Goal: Task Accomplishment & Management: Use online tool/utility

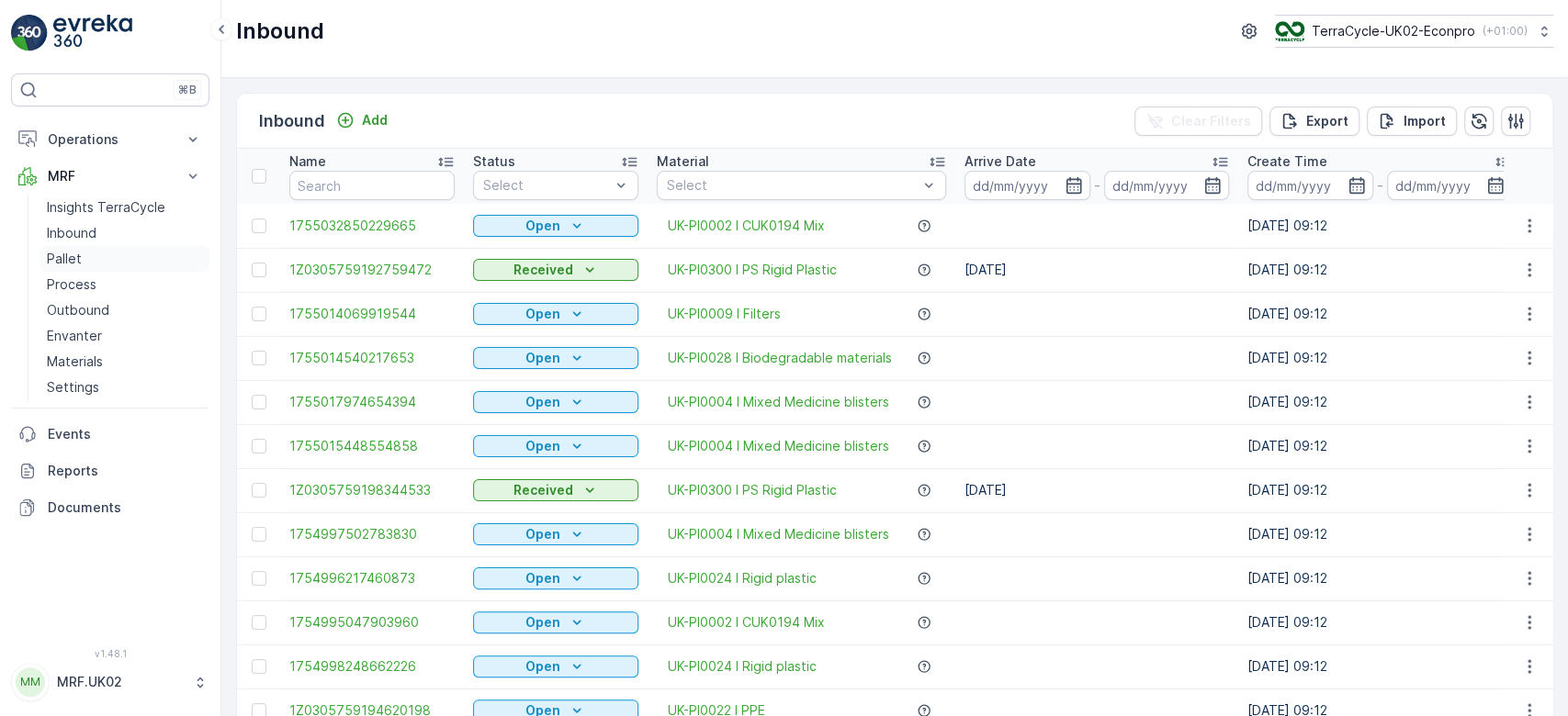
drag, startPoint x: 0, startPoint y: 0, endPoint x: 99, endPoint y: 264, distance: 282.0
click at [99, 264] on link "Pallet" at bounding box center [124, 260] width 170 height 26
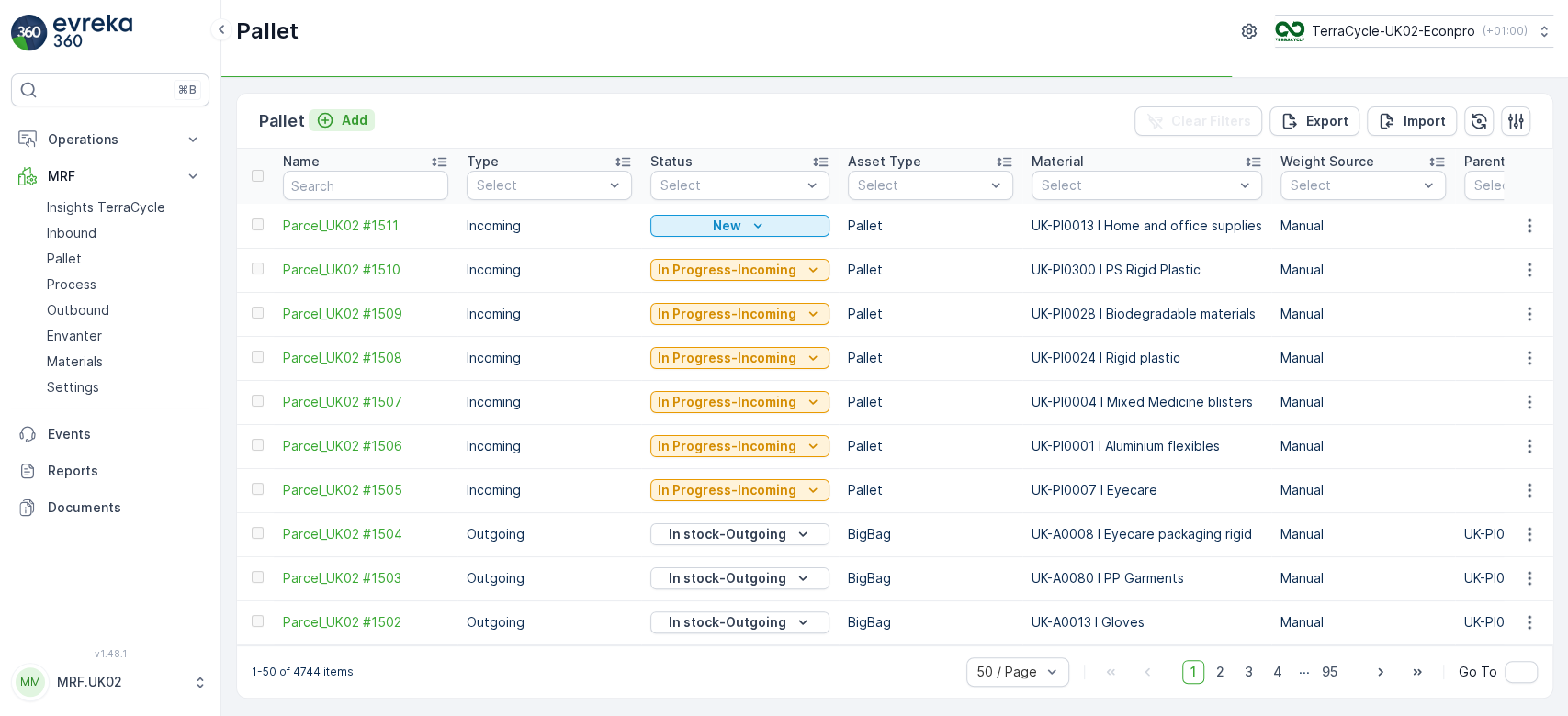
click at [344, 121] on p "Add" at bounding box center [355, 120] width 26 height 19
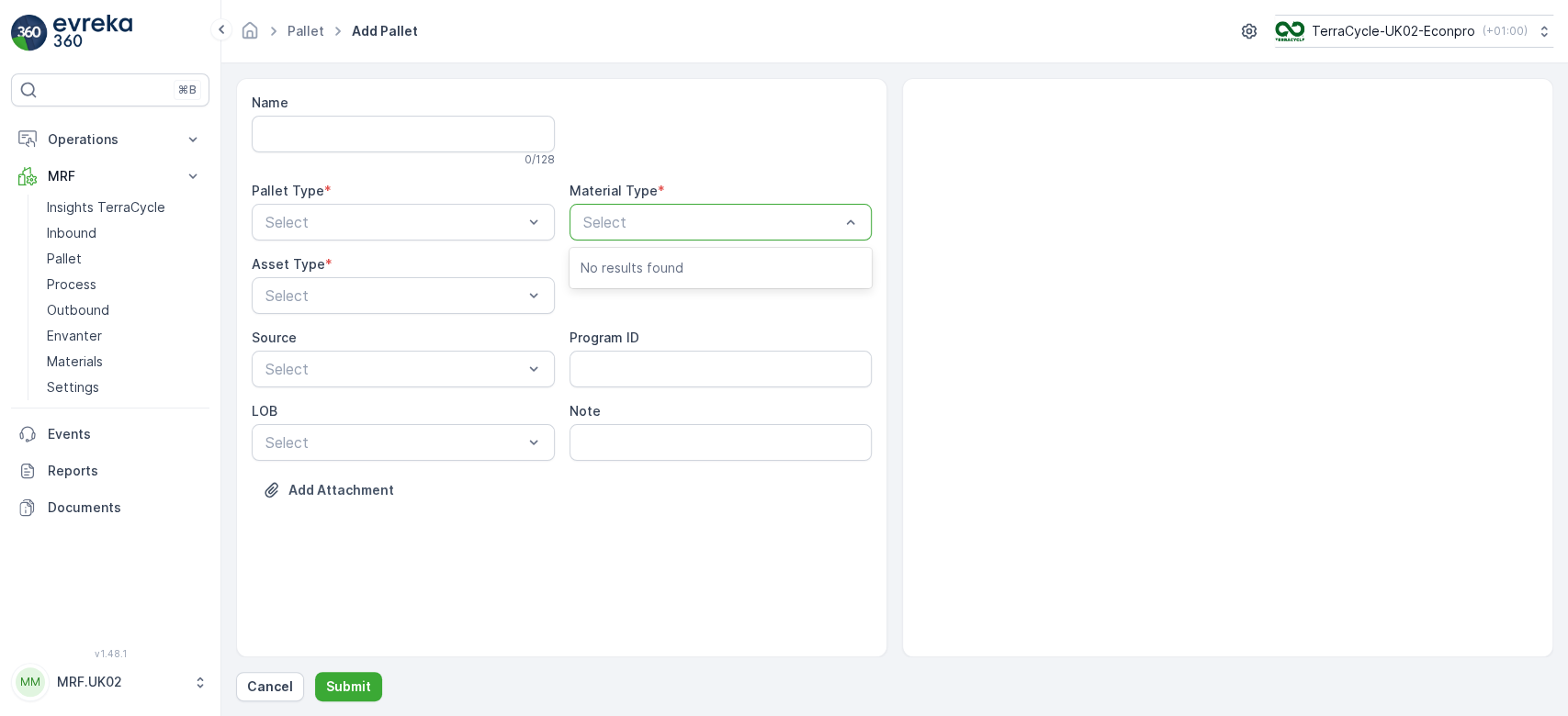
click at [624, 217] on div at bounding box center [712, 222] width 261 height 17
type input "med"
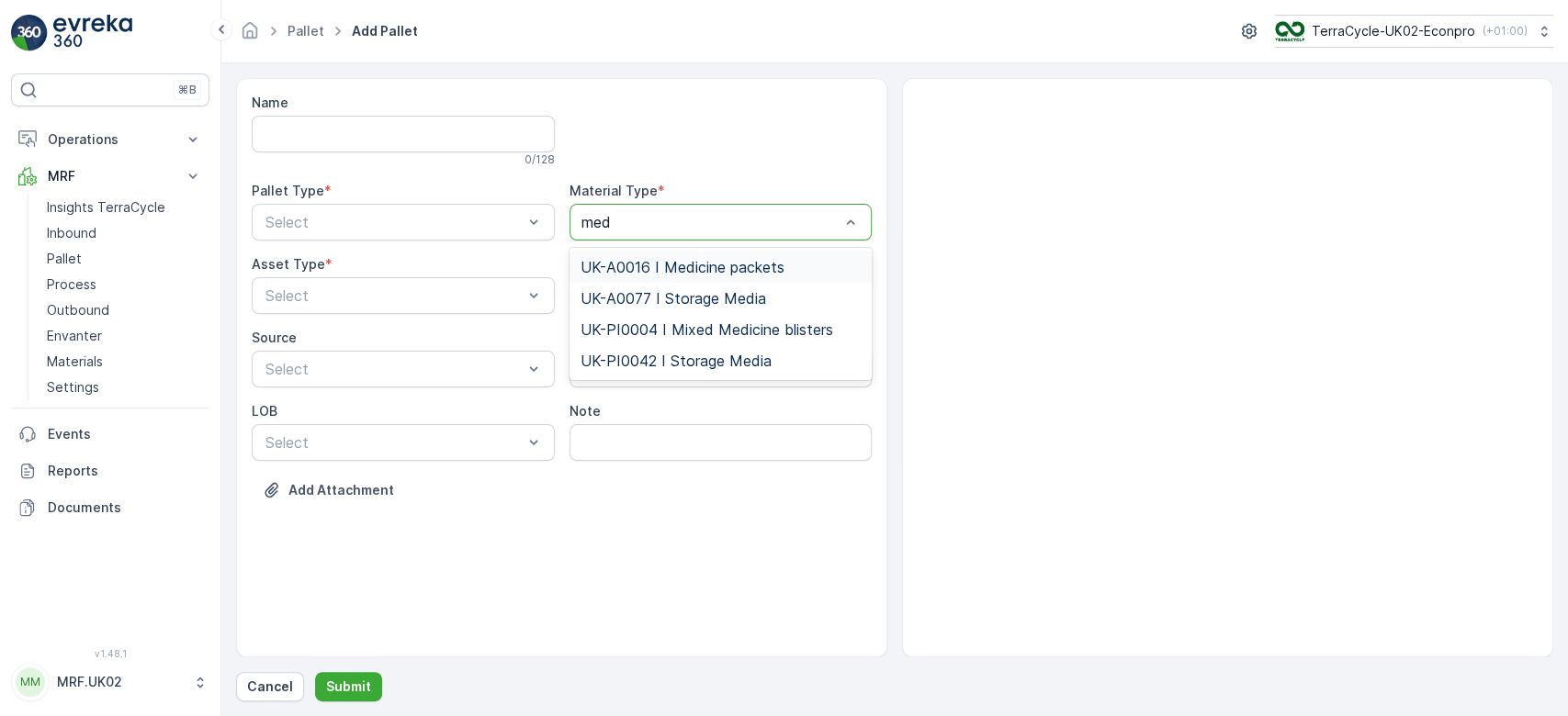
click at [703, 268] on span "UK-A0016 I Medicine packets" at bounding box center [683, 267] width 204 height 17
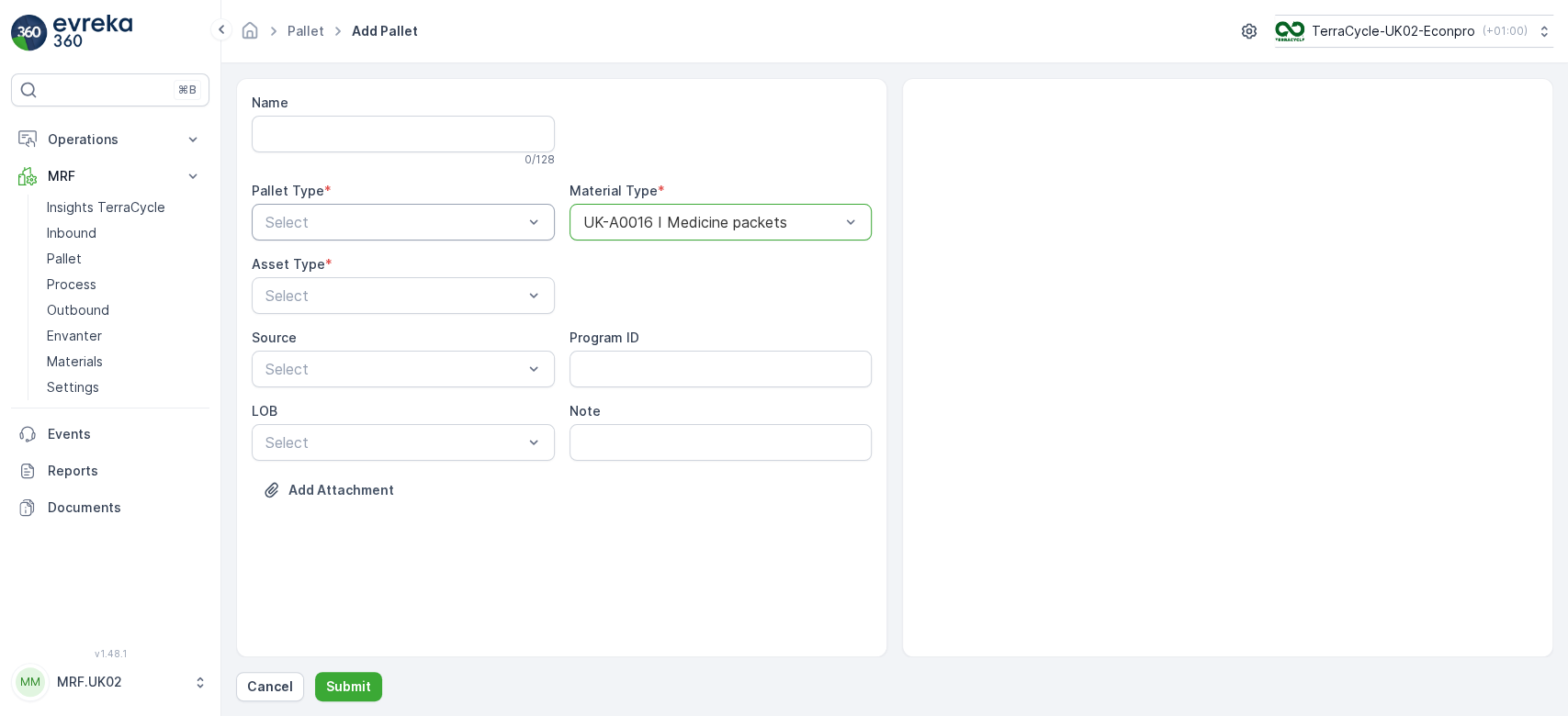
click at [497, 221] on div at bounding box center [393, 222] width 261 height 17
click at [434, 290] on div "Outgoing" at bounding box center [403, 299] width 281 height 17
click at [434, 290] on div at bounding box center [393, 296] width 261 height 17
click at [323, 429] on div "BigBag" at bounding box center [403, 434] width 281 height 17
click at [346, 692] on p "Submit" at bounding box center [348, 687] width 45 height 19
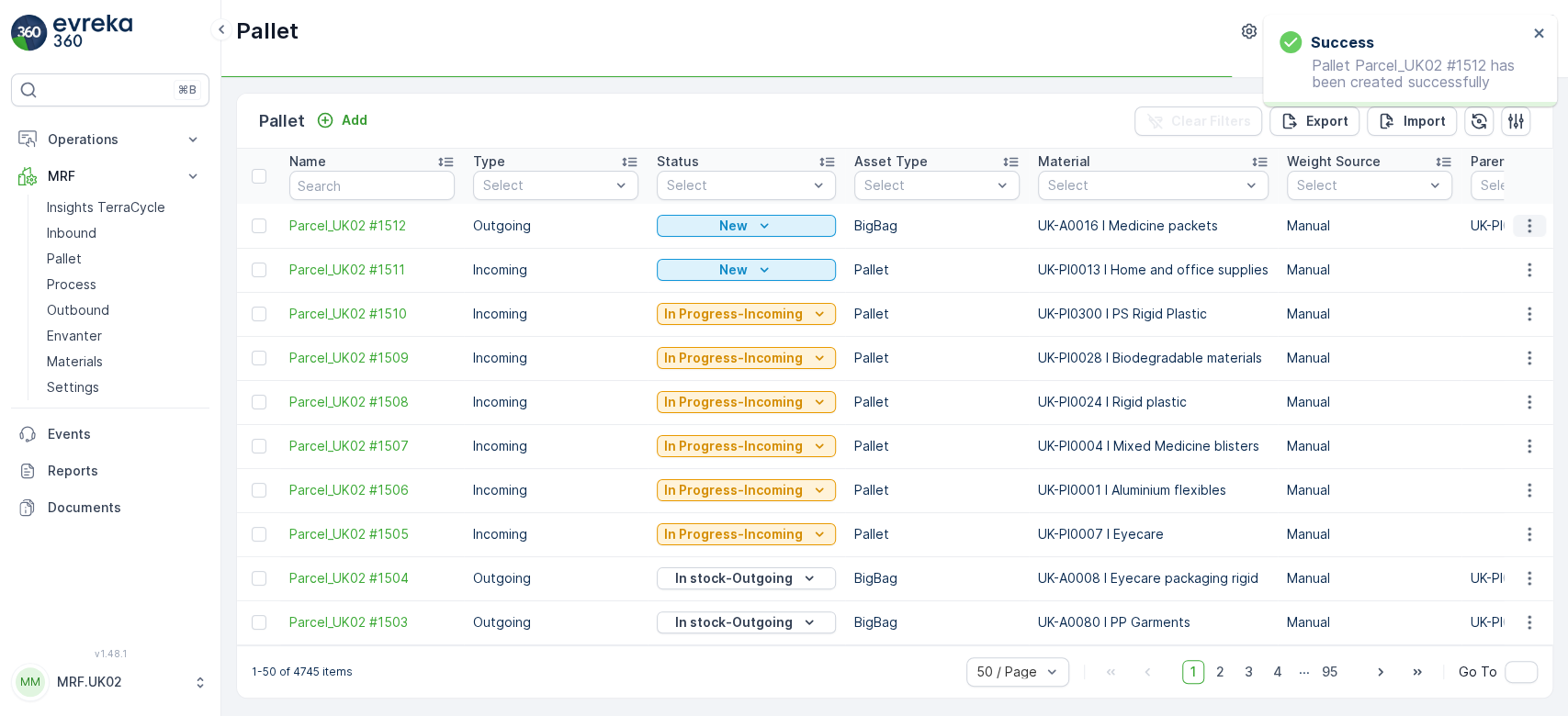
click at [1526, 228] on icon "button" at bounding box center [1530, 226] width 19 height 19
click at [1511, 352] on div "Print QR" at bounding box center [1507, 356] width 121 height 26
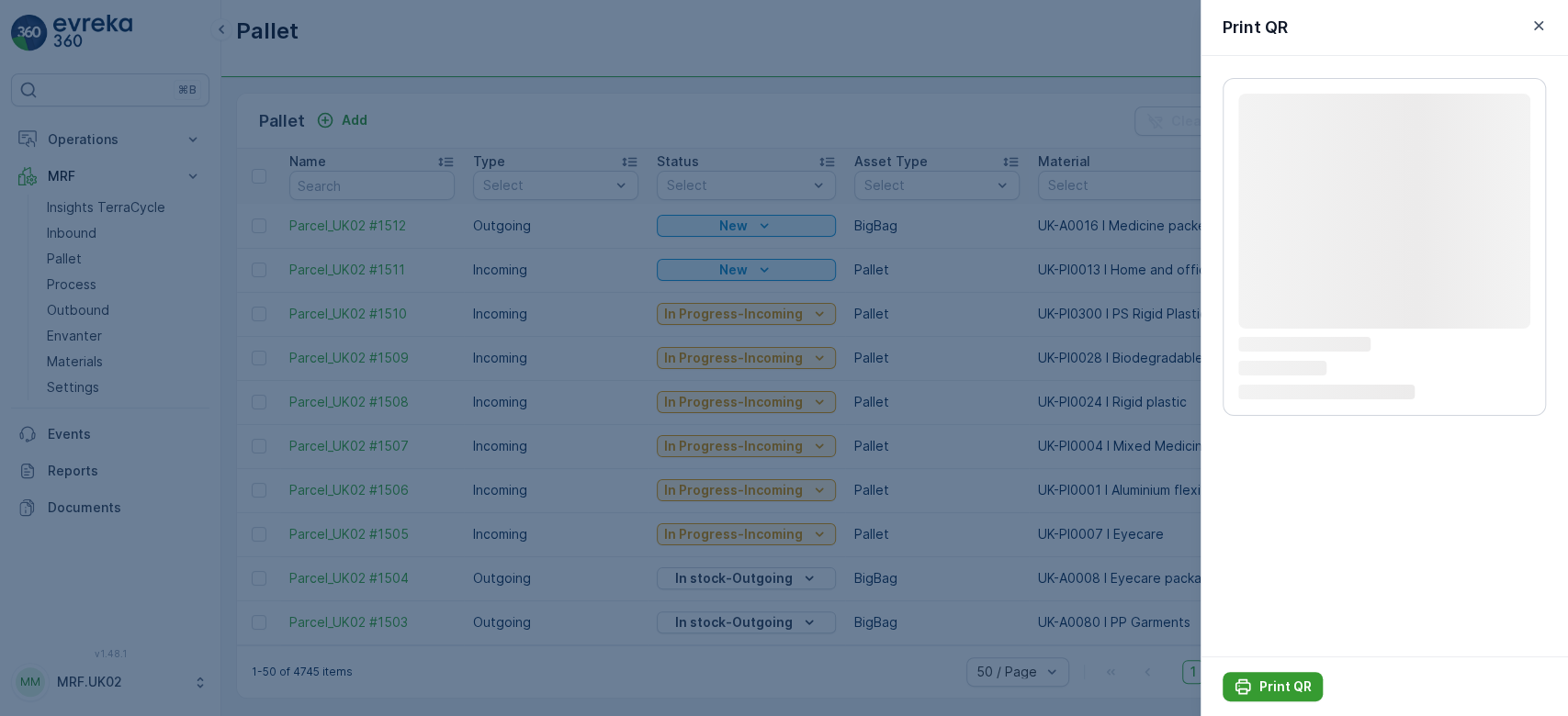
click at [1277, 692] on p "Print QR" at bounding box center [1285, 687] width 52 height 19
drag, startPoint x: 1277, startPoint y: 692, endPoint x: 1311, endPoint y: 680, distance: 36.1
click at [1311, 680] on button "Print QR" at bounding box center [1272, 686] width 100 height 29
click at [1289, 686] on p "Print QR" at bounding box center [1285, 687] width 52 height 19
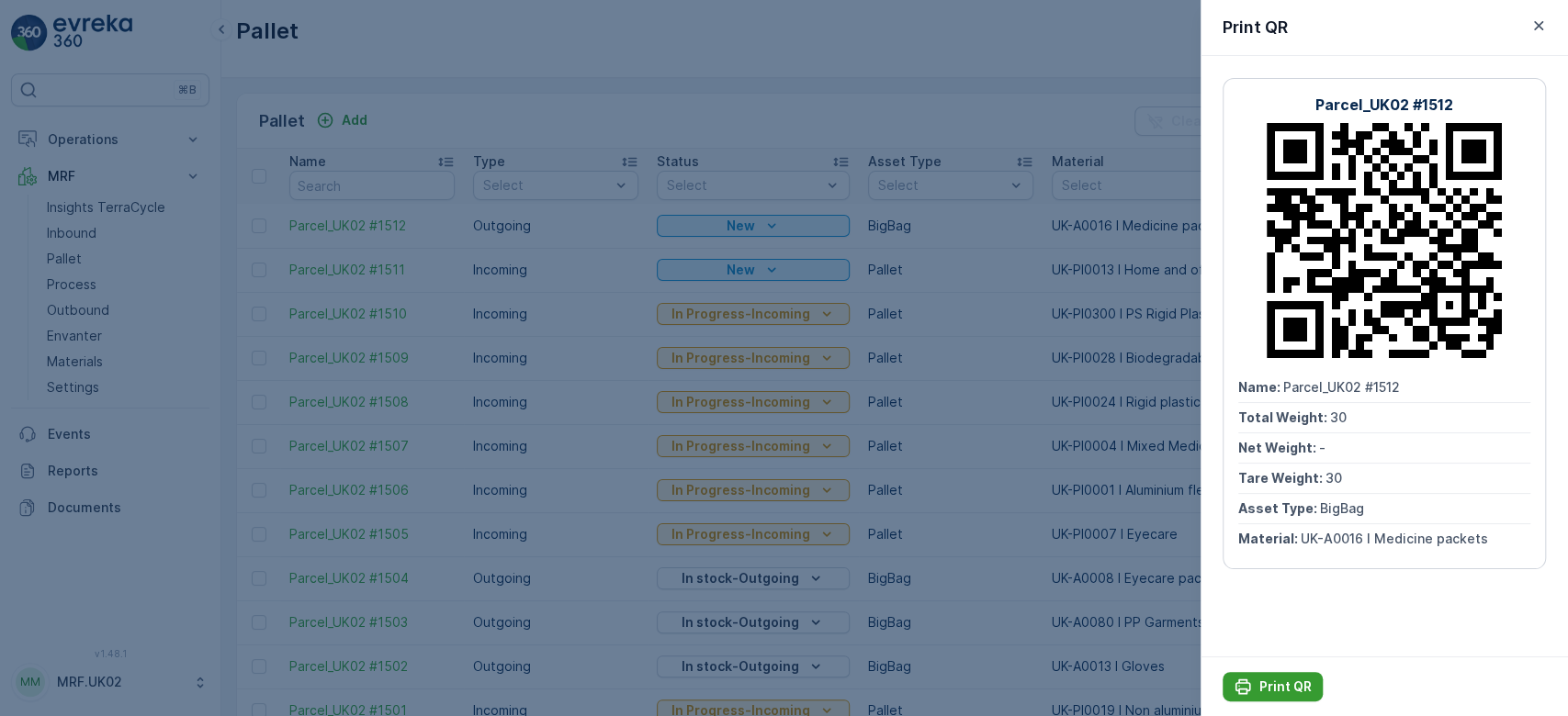
click at [1276, 687] on p "Print QR" at bounding box center [1285, 687] width 52 height 19
click at [79, 232] on div at bounding box center [784, 358] width 1568 height 716
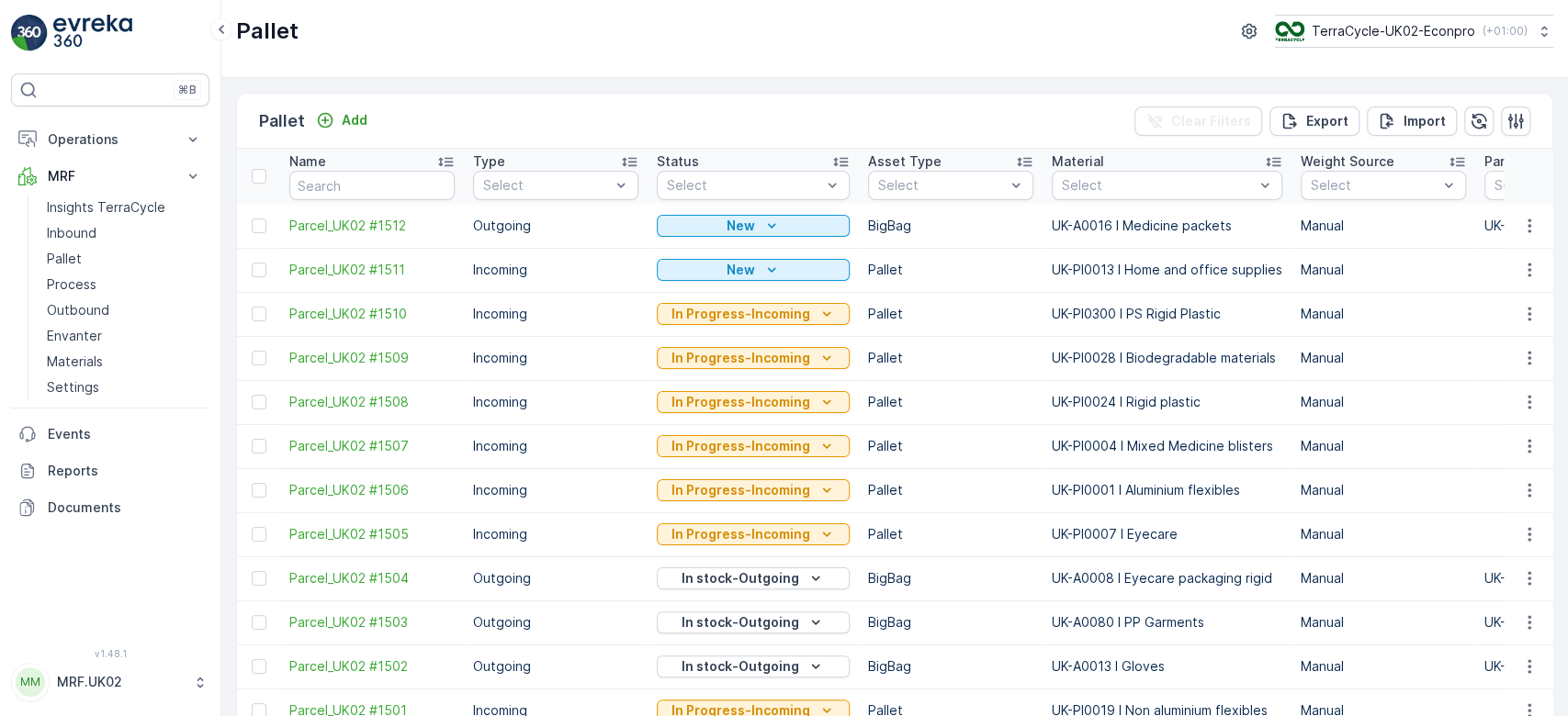
click at [79, 232] on p "Inbound" at bounding box center [71, 233] width 49 height 19
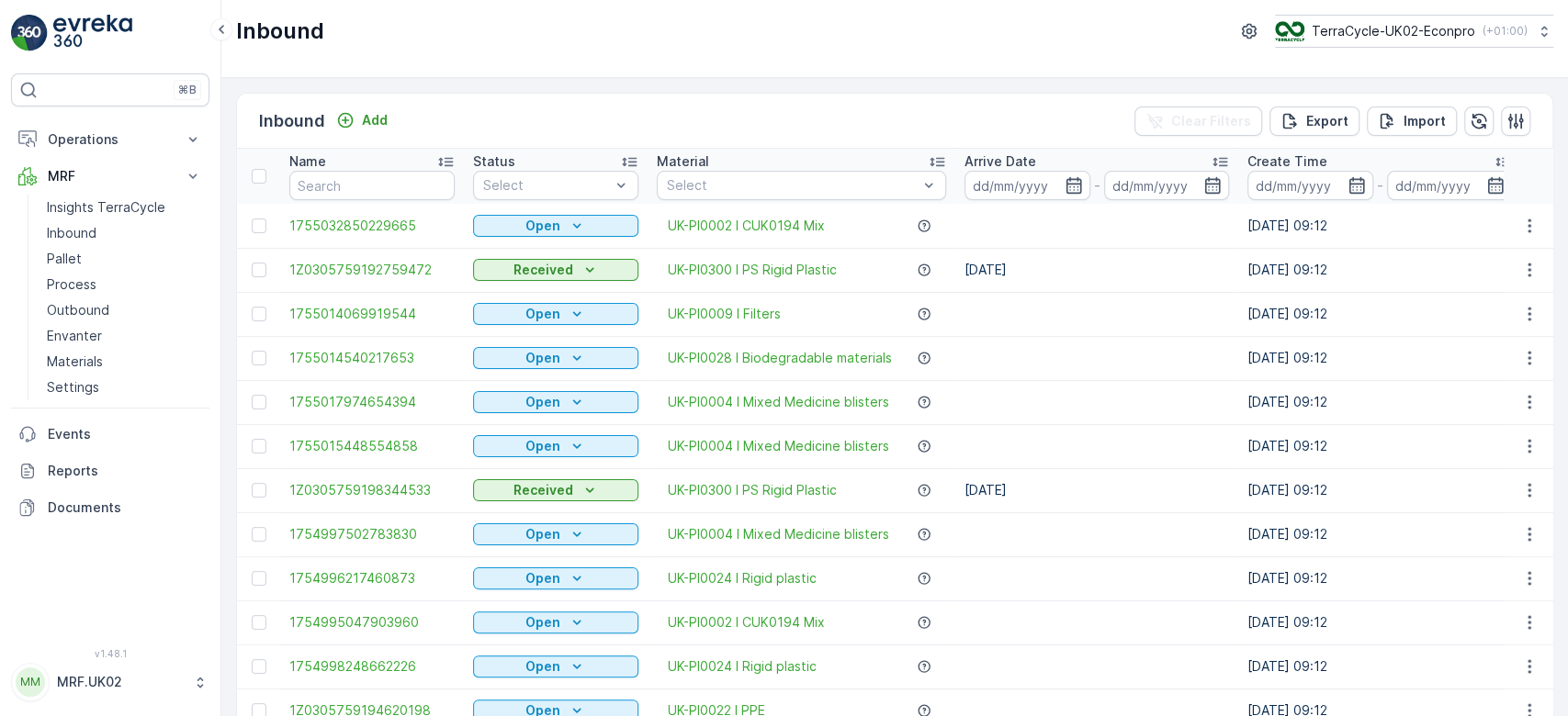
click at [323, 184] on input "text" at bounding box center [372, 185] width 165 height 29
click at [85, 260] on link "Pallet" at bounding box center [124, 260] width 170 height 26
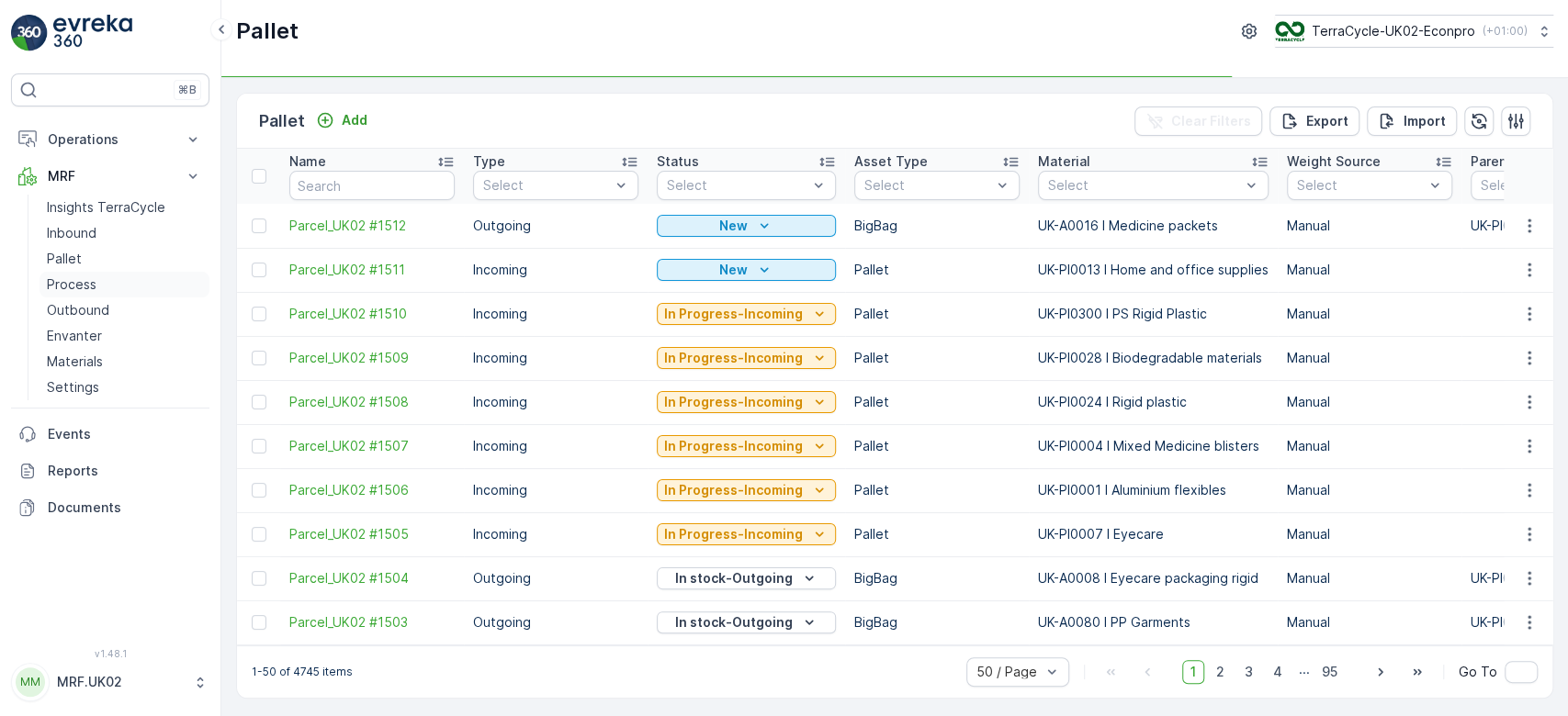
click at [123, 282] on link "Process" at bounding box center [124, 285] width 170 height 26
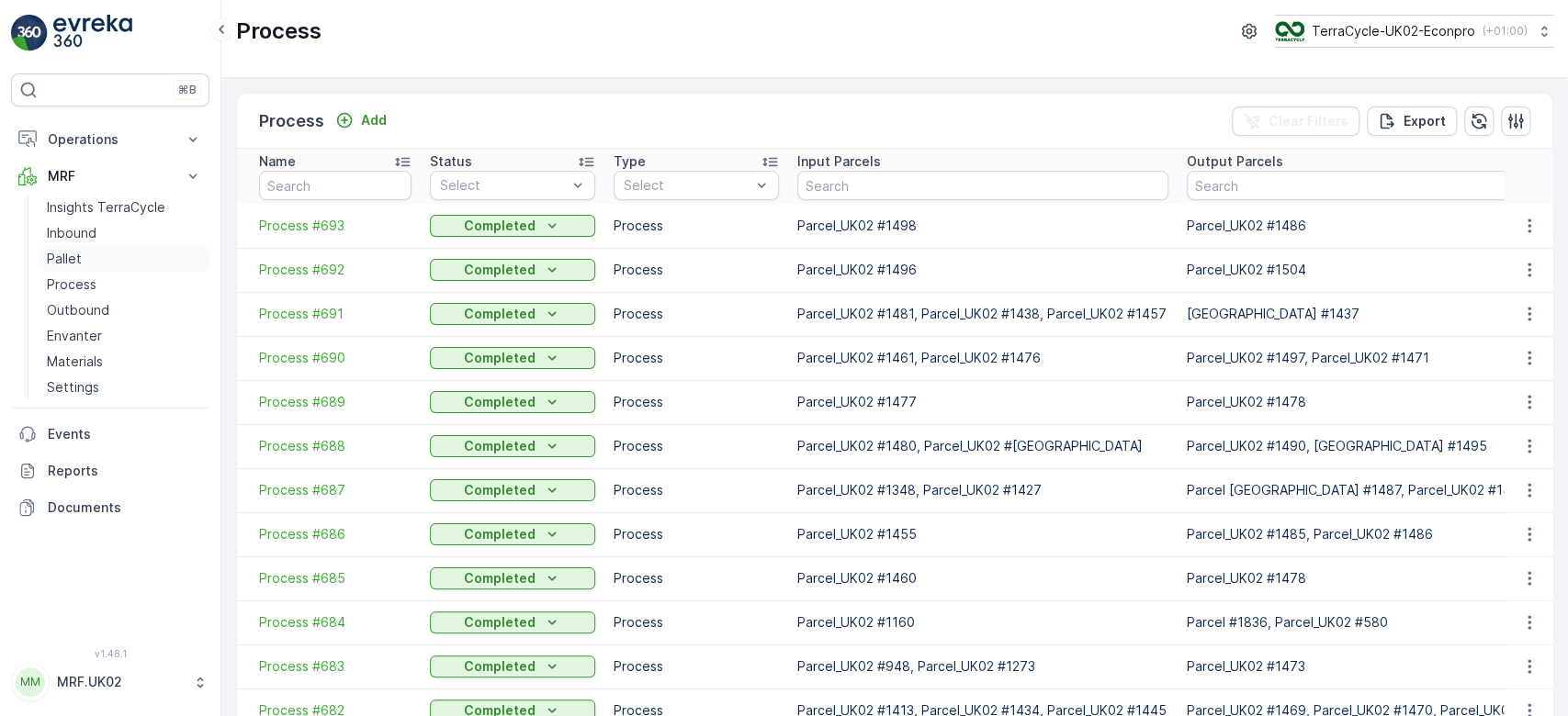
click at [104, 260] on link "Pallet" at bounding box center [124, 260] width 170 height 26
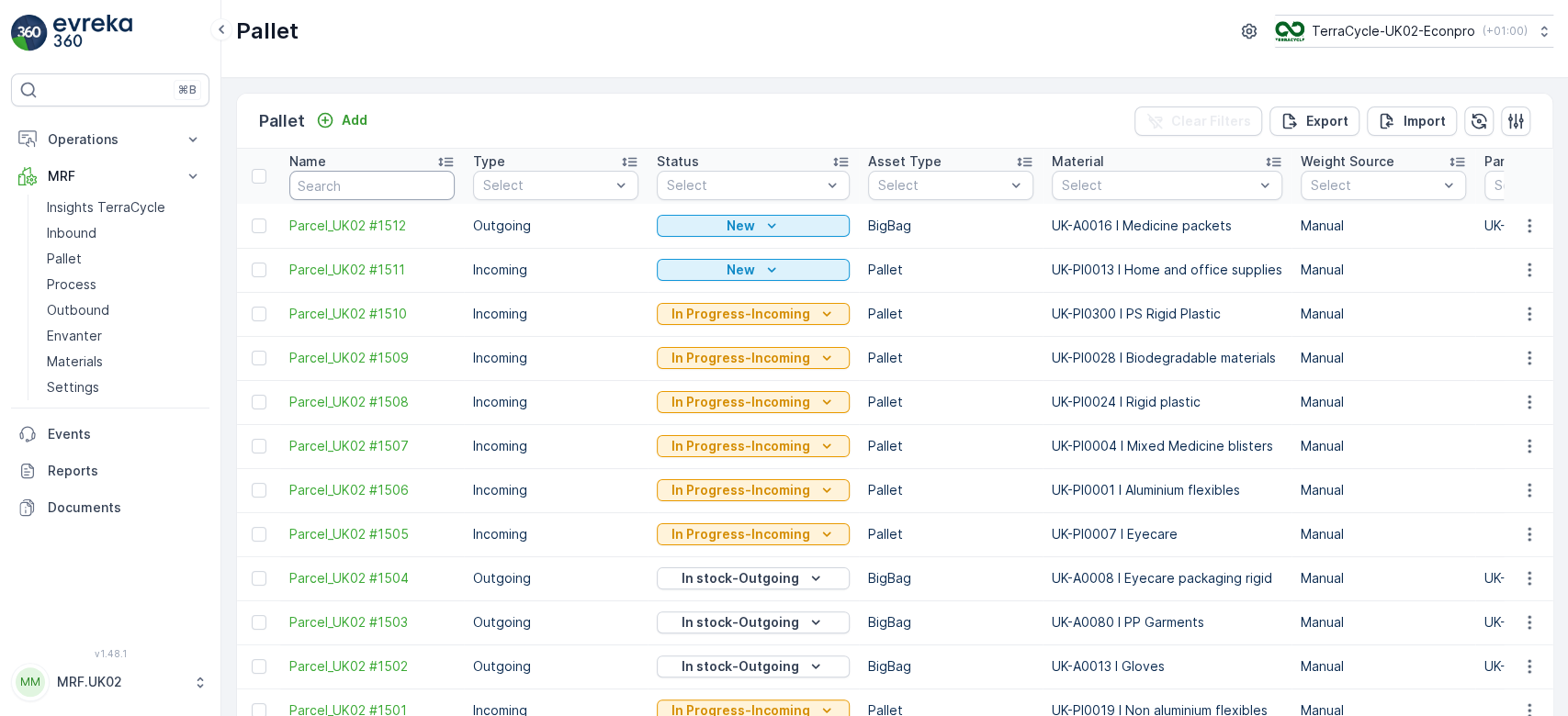
click at [328, 182] on input "text" at bounding box center [372, 185] width 165 height 29
type input "1507"
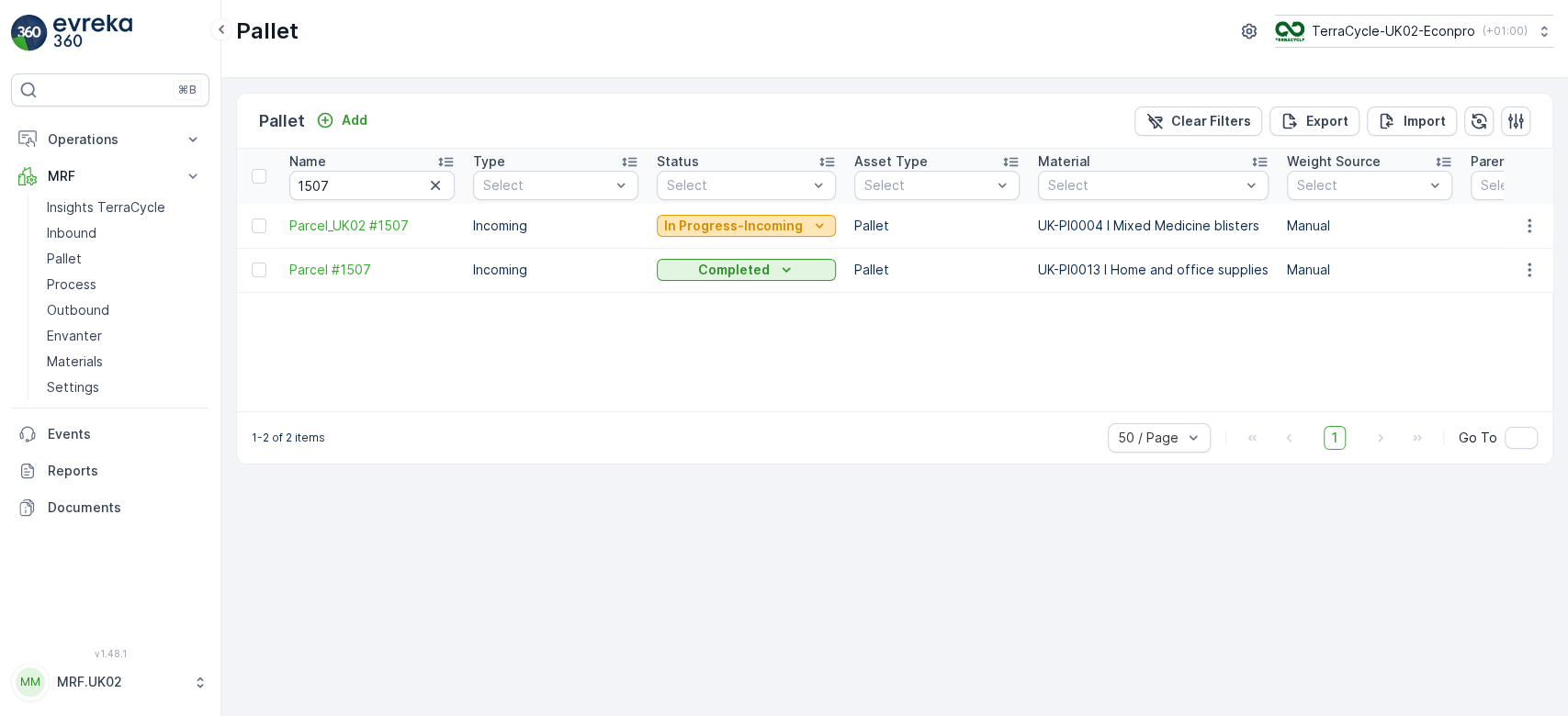
click at [730, 219] on p "In Progress-Incoming" at bounding box center [733, 226] width 139 height 19
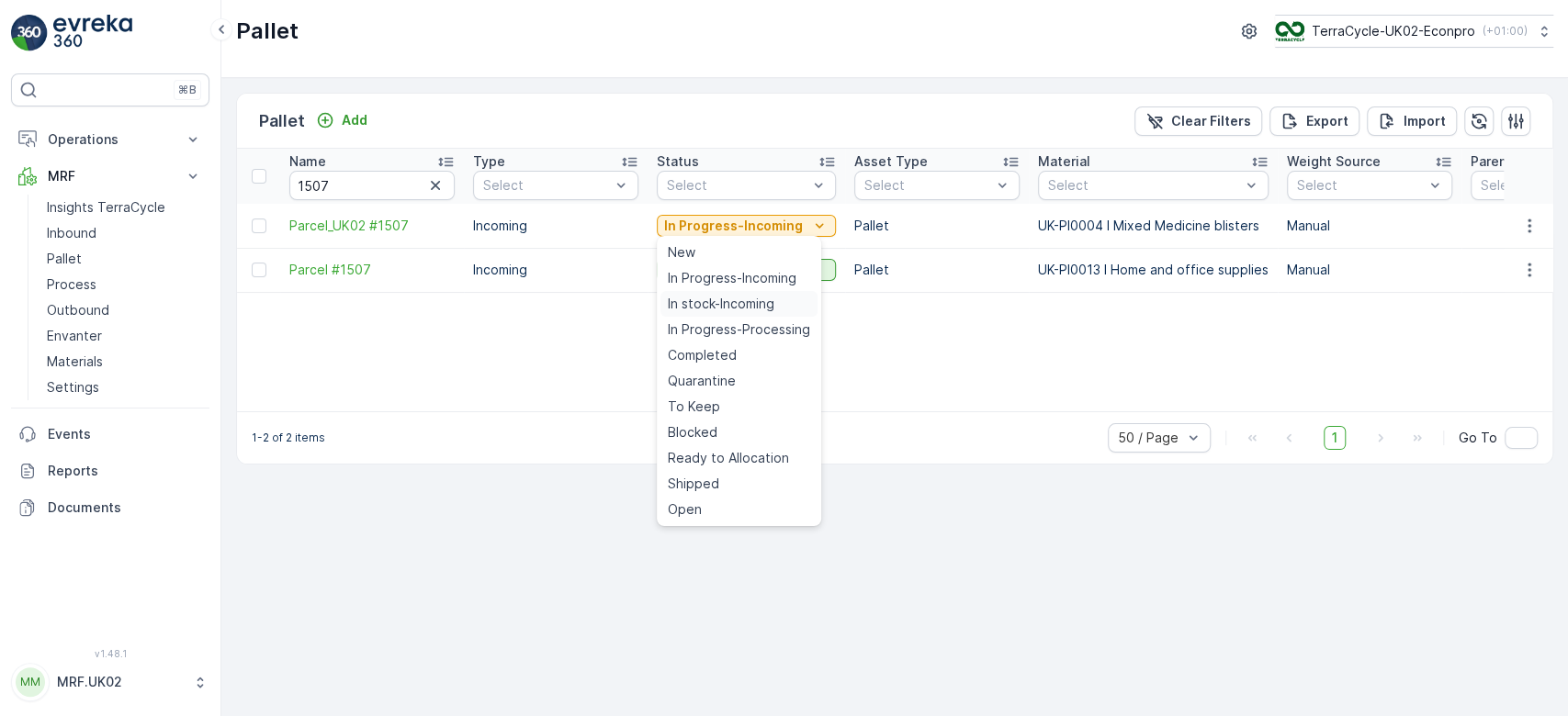
click at [724, 300] on span "In stock-Incoming" at bounding box center [721, 304] width 106 height 19
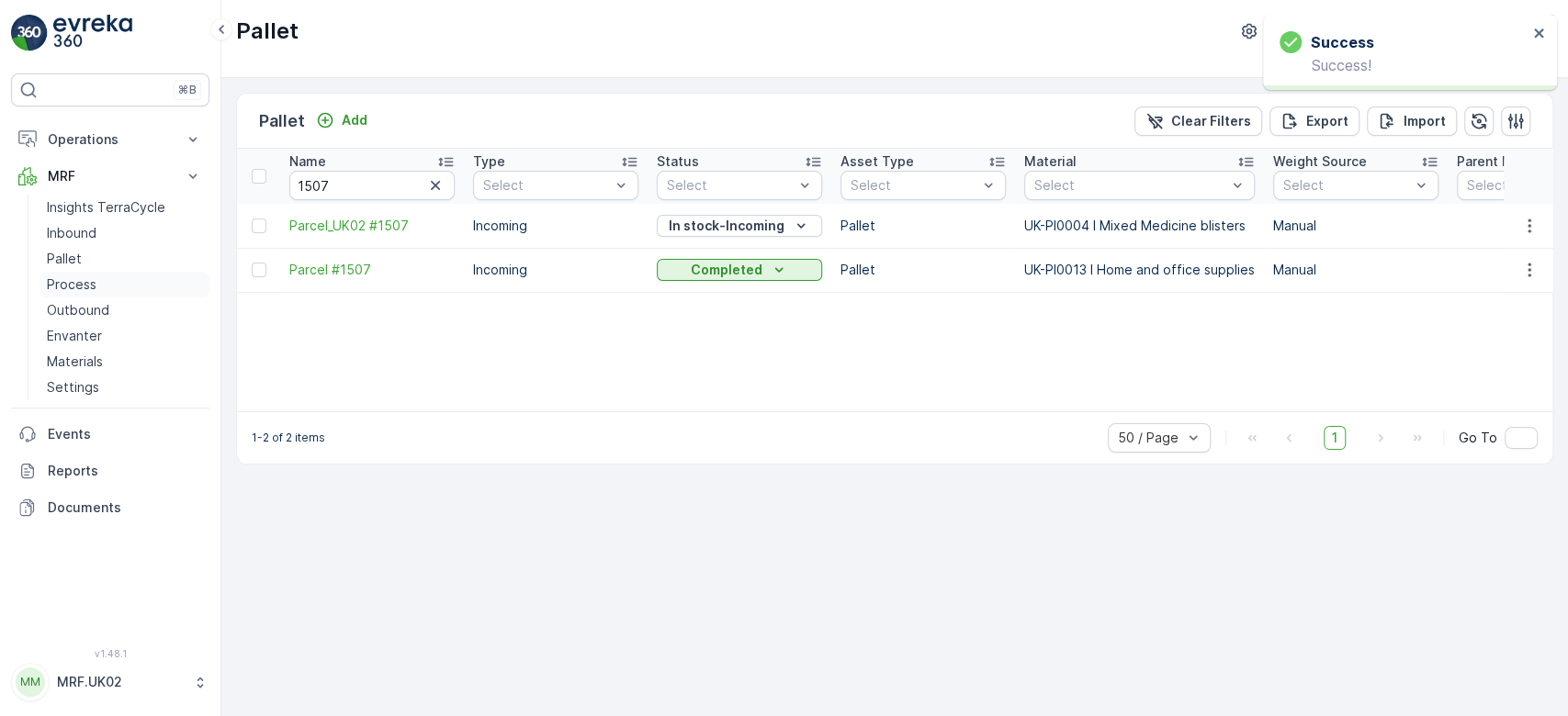
click at [87, 285] on p "Process" at bounding box center [71, 285] width 49 height 19
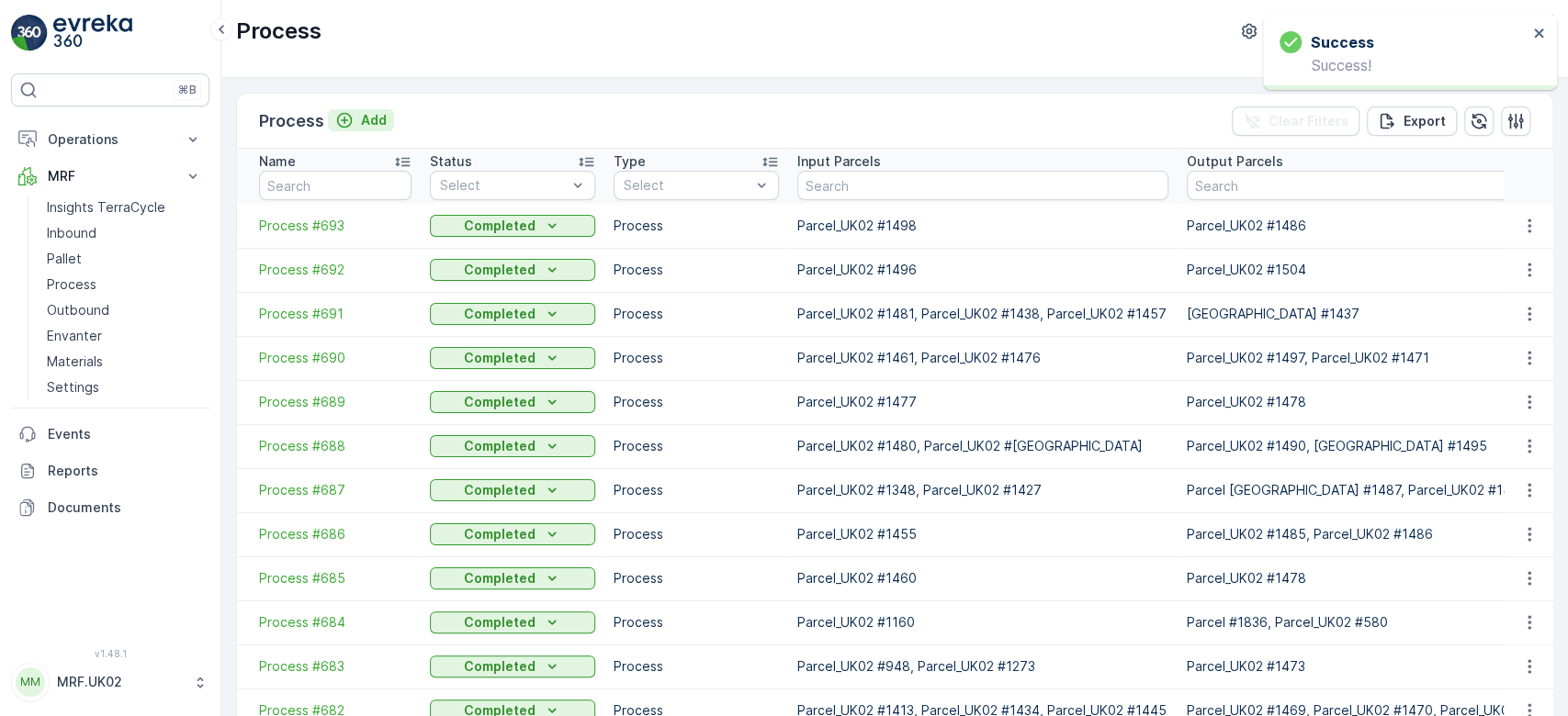
click at [377, 125] on p "Add" at bounding box center [374, 120] width 26 height 19
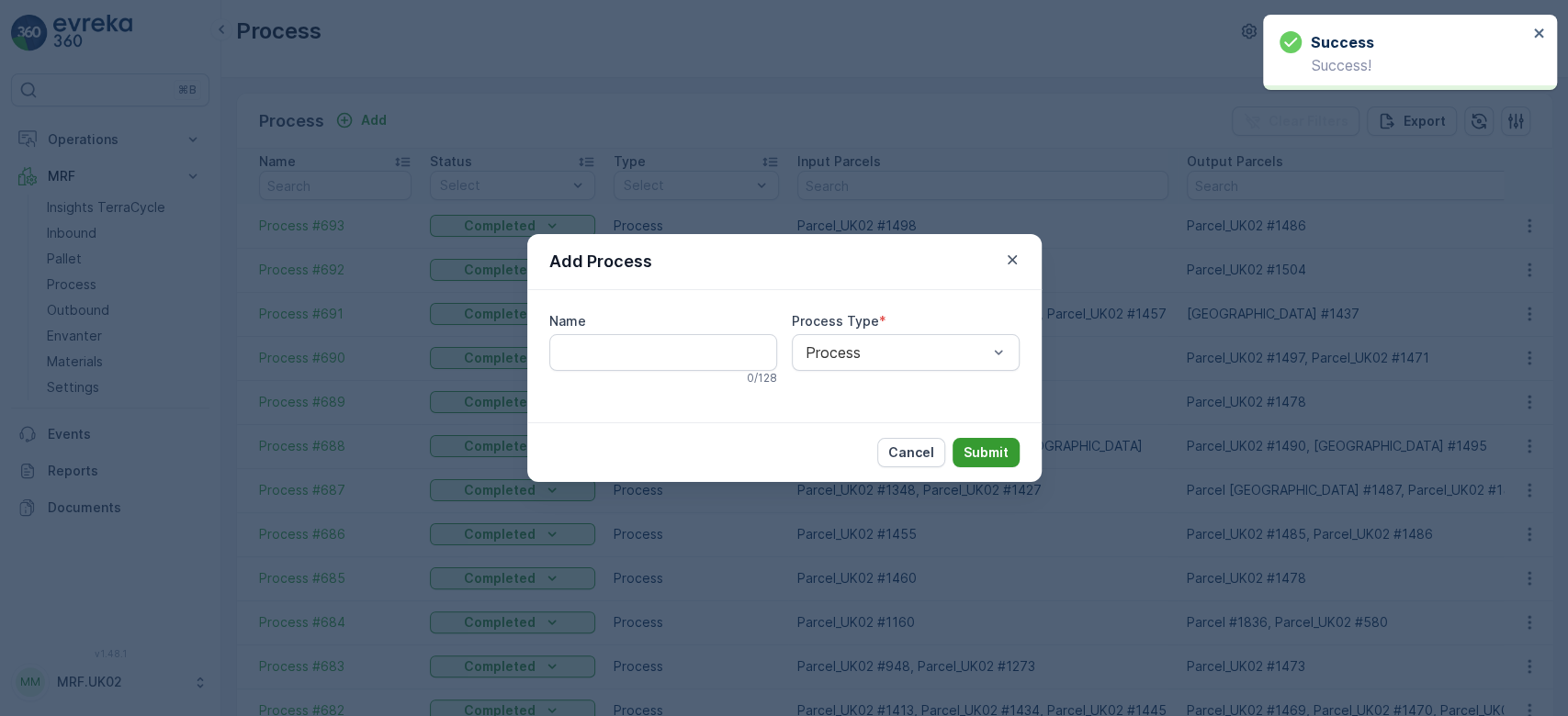
click at [991, 452] on p "Submit" at bounding box center [986, 453] width 45 height 19
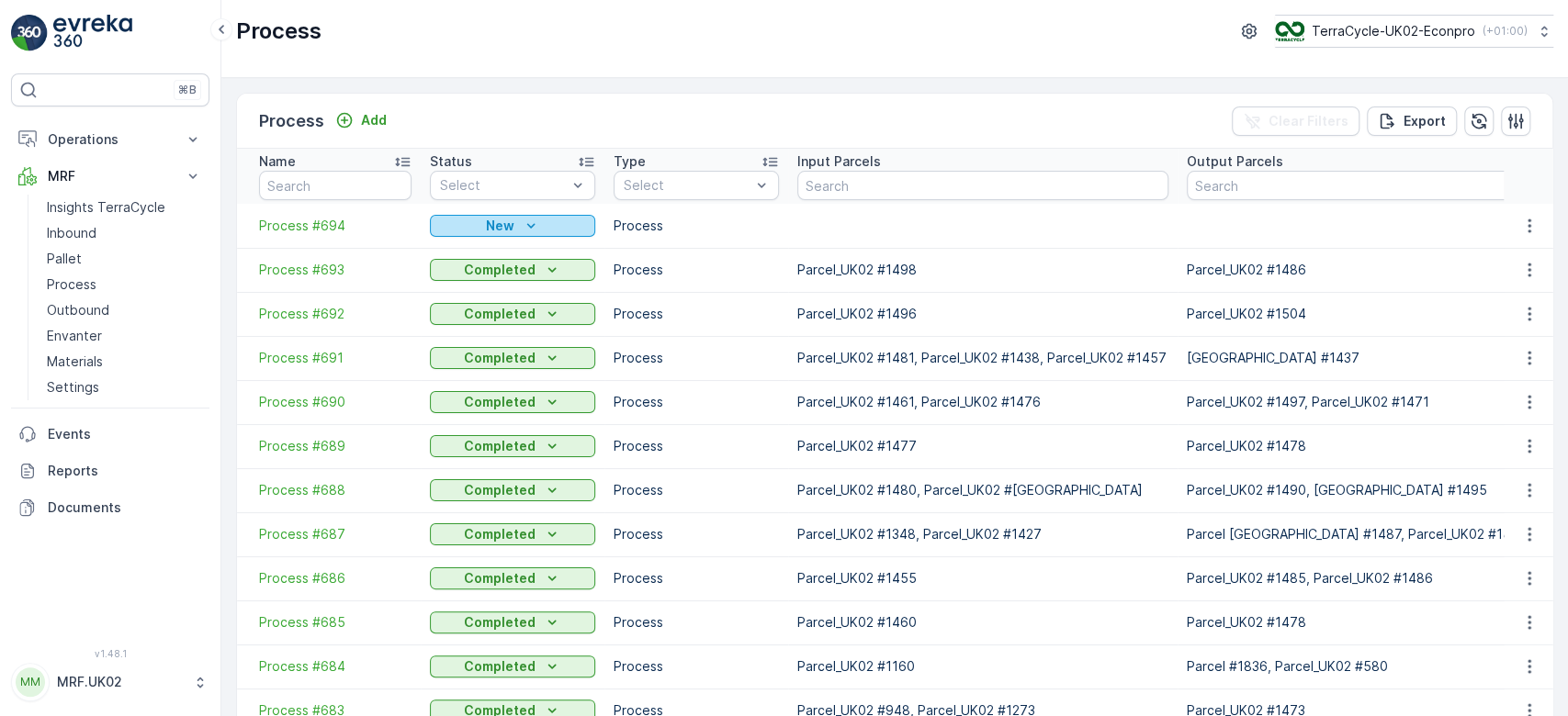
click at [516, 224] on div "New" at bounding box center [512, 226] width 150 height 19
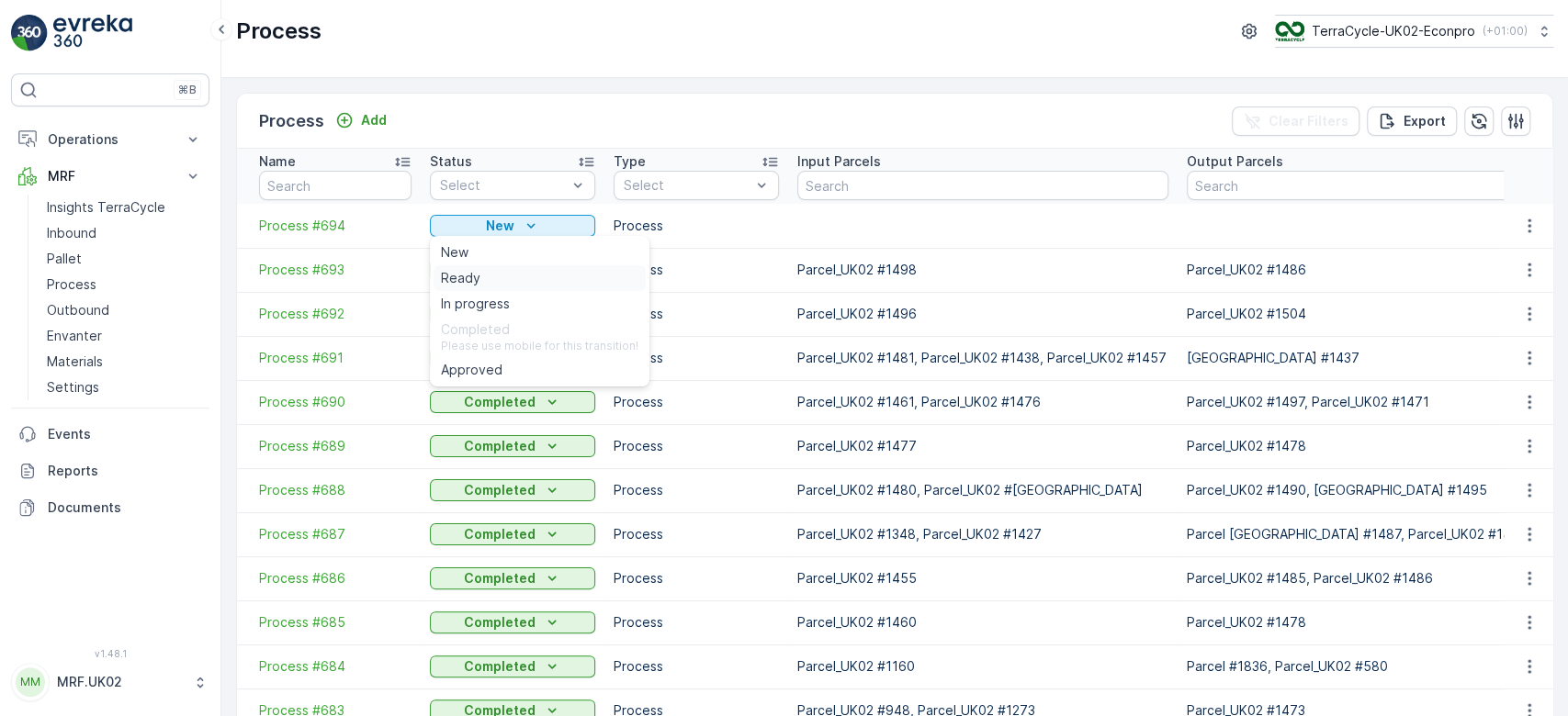
click at [500, 281] on div "Ready" at bounding box center [539, 278] width 212 height 26
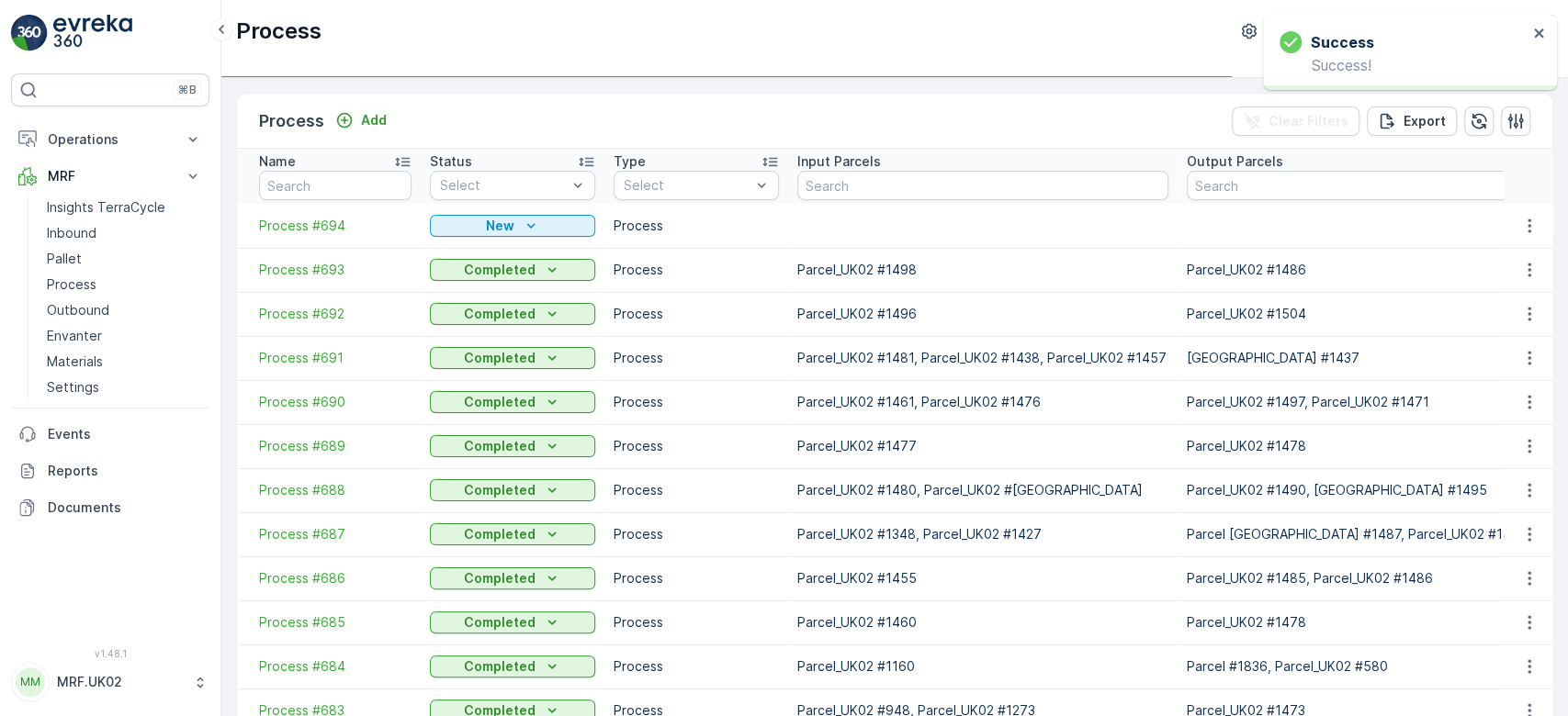
click at [280, 215] on td "Process #694" at bounding box center [329, 225] width 184 height 44
click at [280, 239] on td "Process #694" at bounding box center [329, 225] width 184 height 44
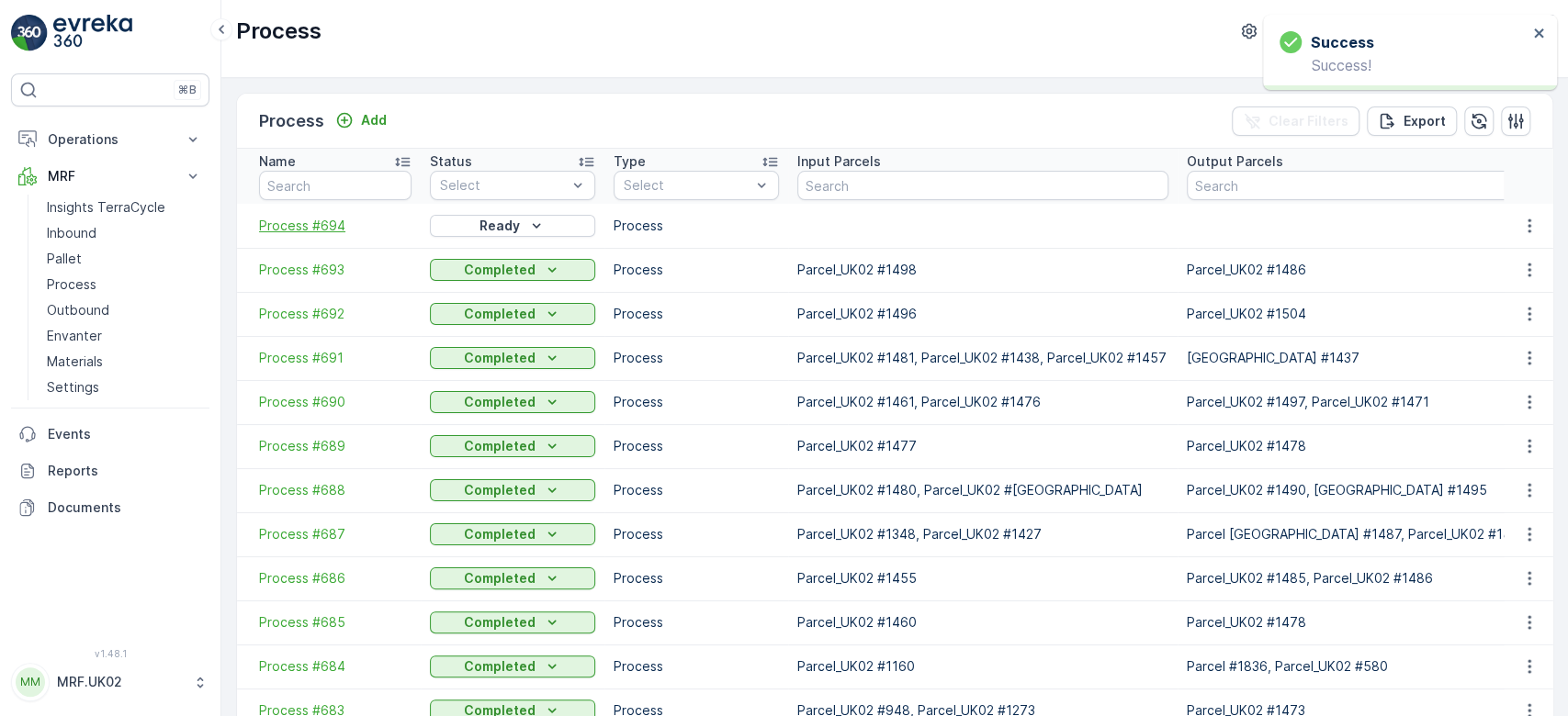
click at [296, 227] on span "Process #694" at bounding box center [334, 226] width 152 height 19
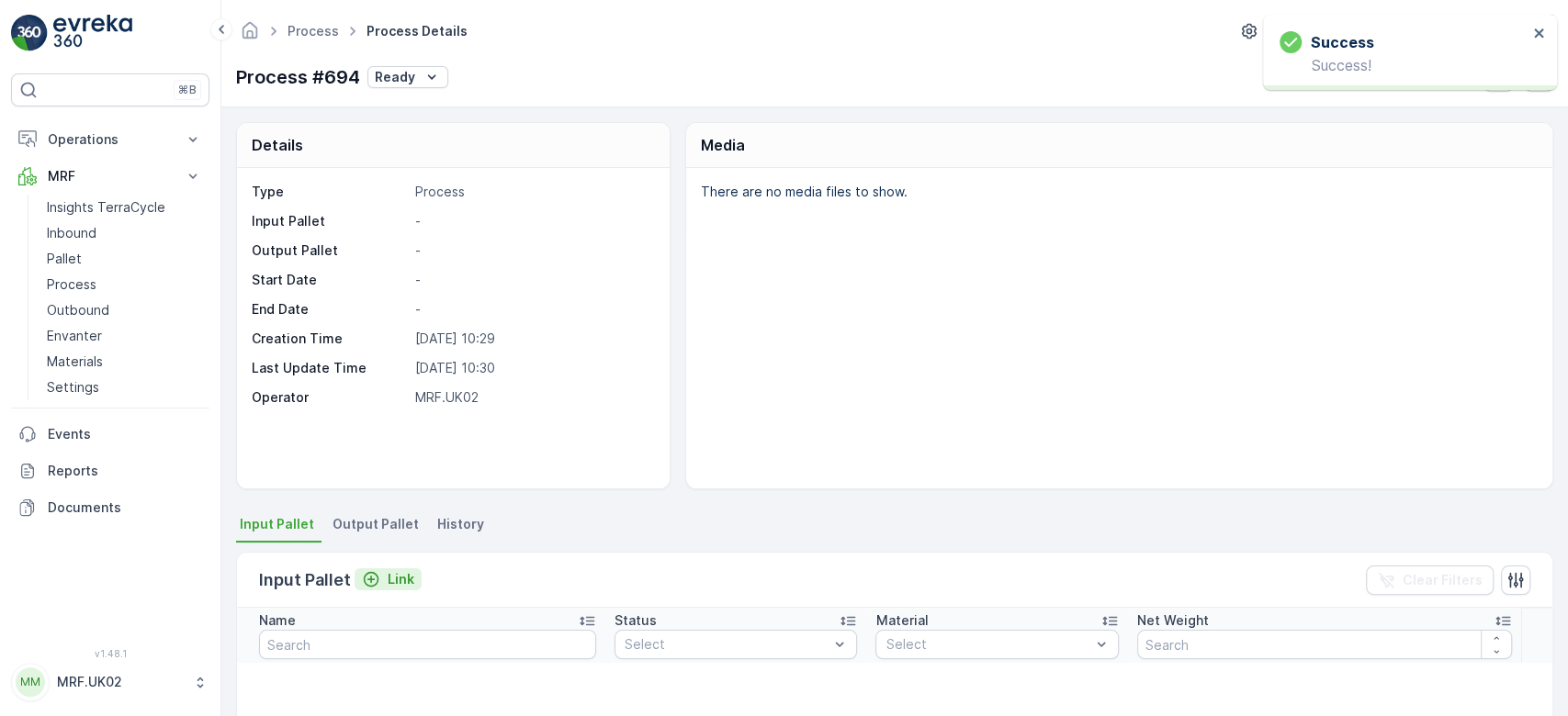
click at [406, 574] on p "Link" at bounding box center [401, 580] width 27 height 19
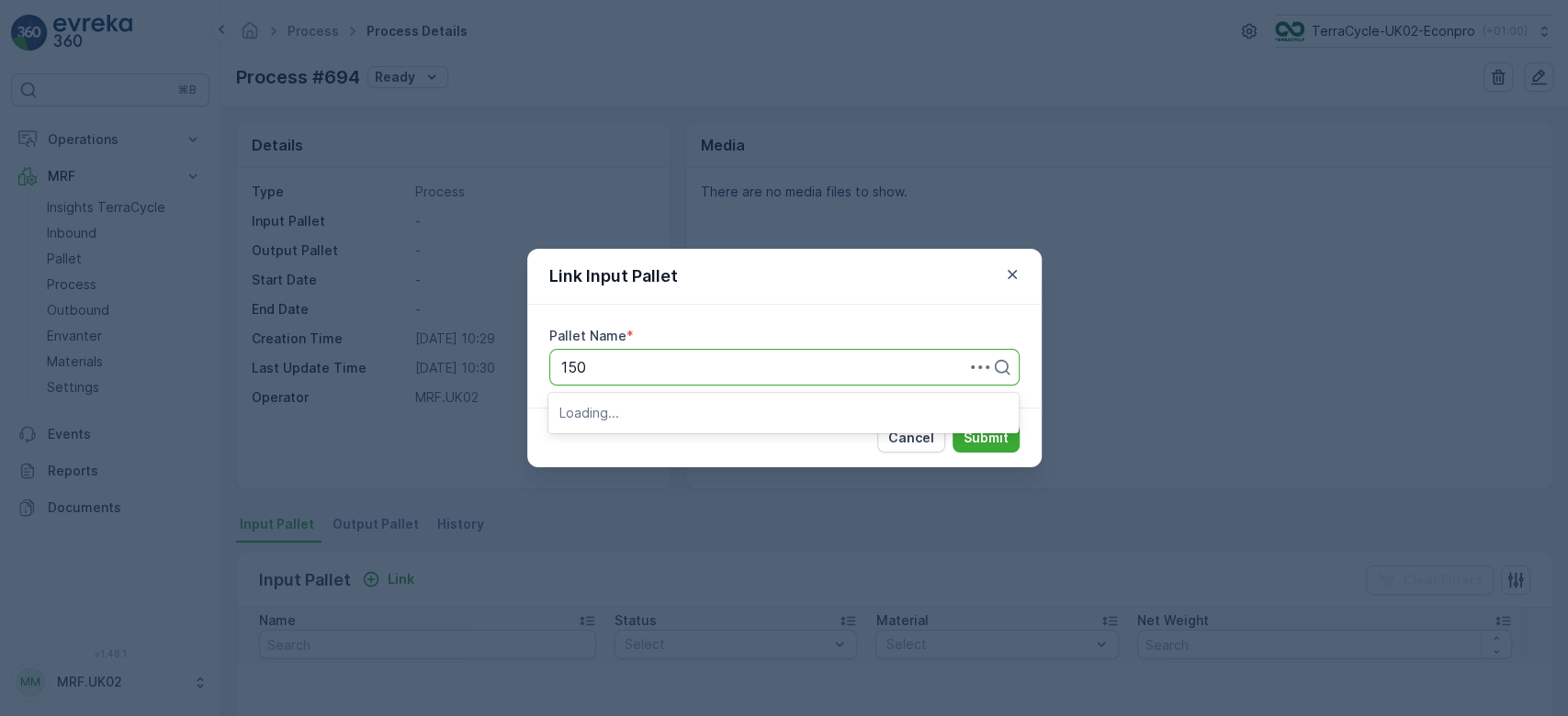
type input "1507"
click at [687, 446] on span "Parcel_UK02 #1507" at bounding box center [627, 443] width 134 height 17
click at [988, 438] on p "Submit" at bounding box center [986, 438] width 45 height 19
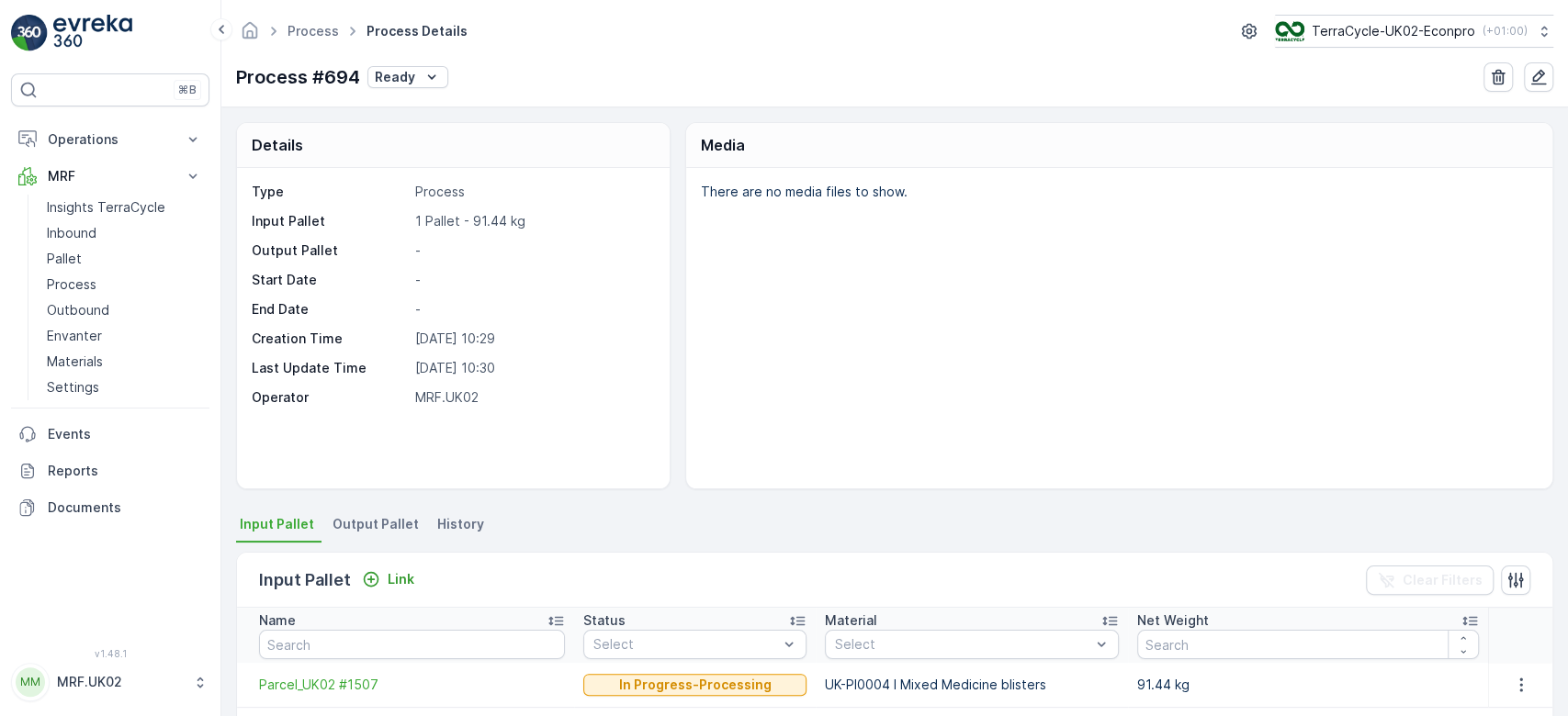
click at [376, 518] on span "Output Pallet" at bounding box center [375, 525] width 86 height 19
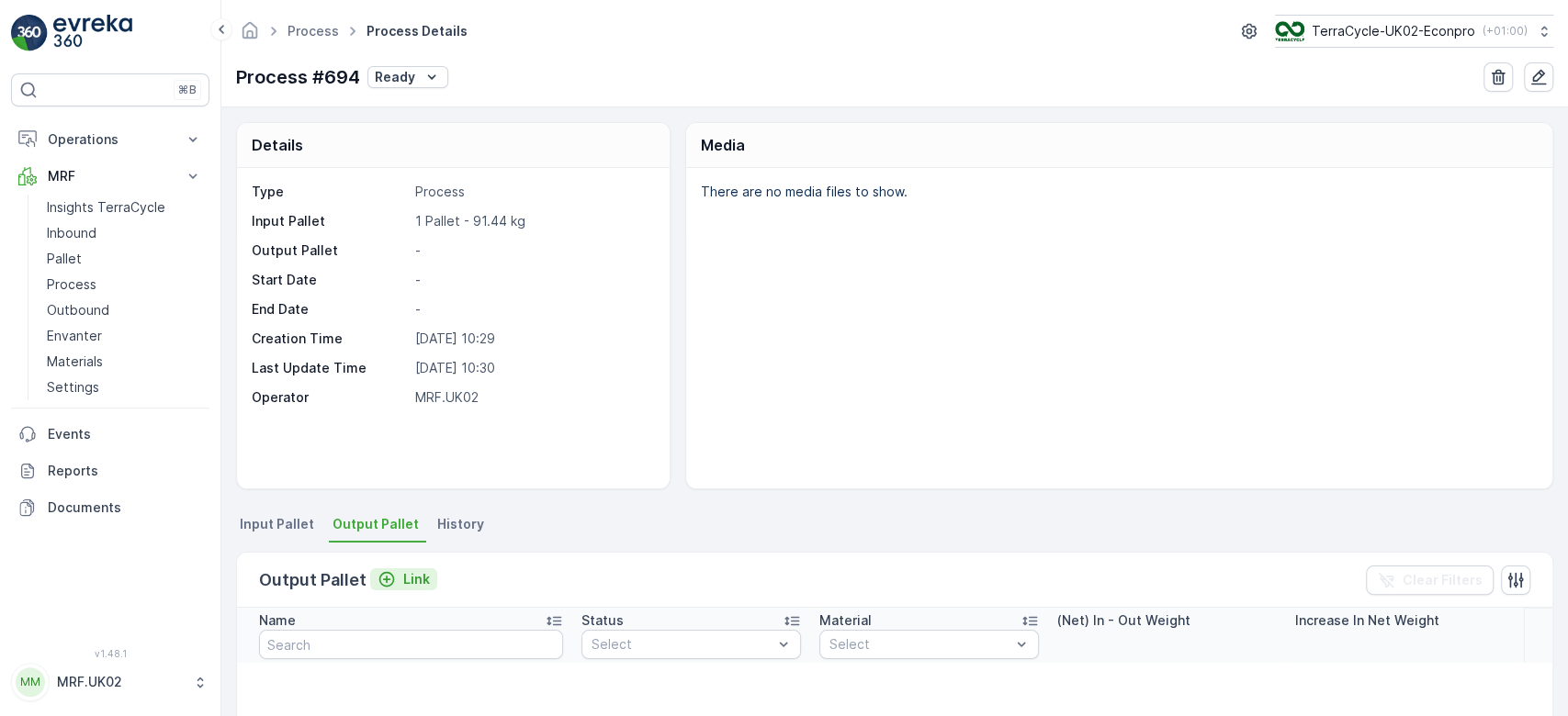
click at [412, 574] on p "Link" at bounding box center [417, 580] width 27 height 19
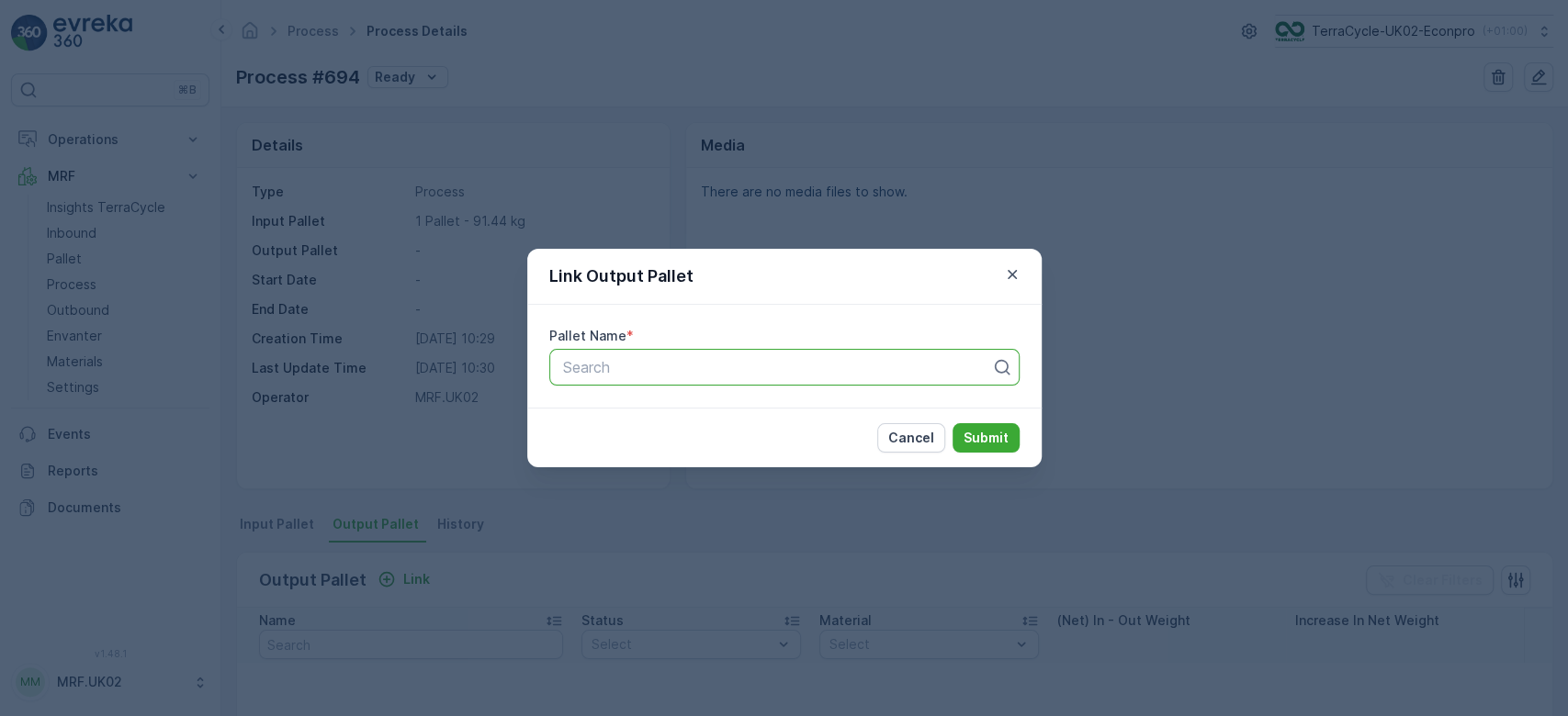
click at [661, 369] on div at bounding box center [777, 368] width 431 height 17
type input "1512"
click at [667, 412] on span "Parcel_UK02 #1512" at bounding box center [625, 413] width 132 height 17
click at [992, 440] on p "Submit" at bounding box center [986, 438] width 45 height 19
